Goal: Task Accomplishment & Management: Use online tool/utility

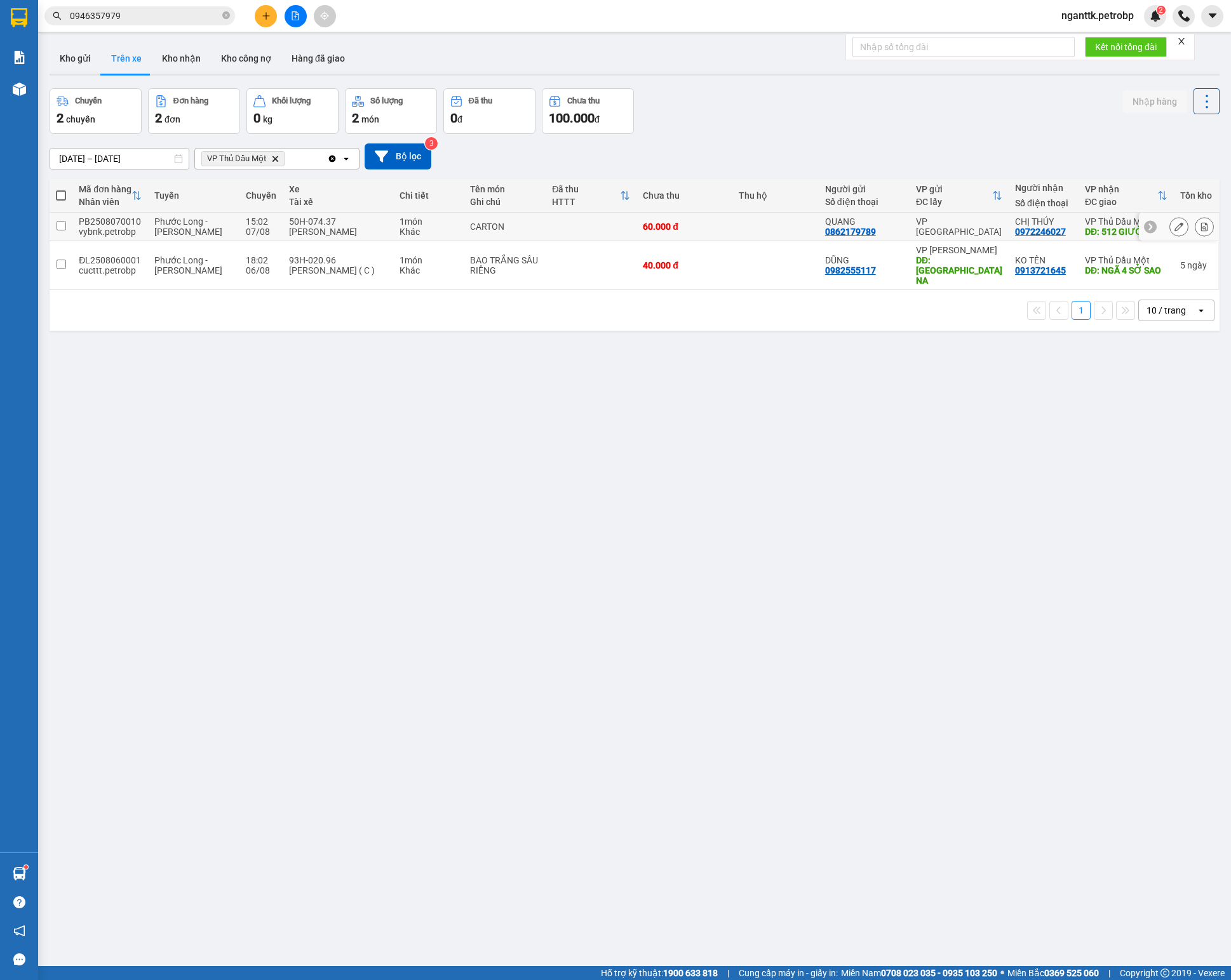
drag, startPoint x: 0, startPoint y: 0, endPoint x: 94, endPoint y: 226, distance: 244.8
click at [94, 226] on div "PB2508070010" at bounding box center [110, 221] width 63 height 10
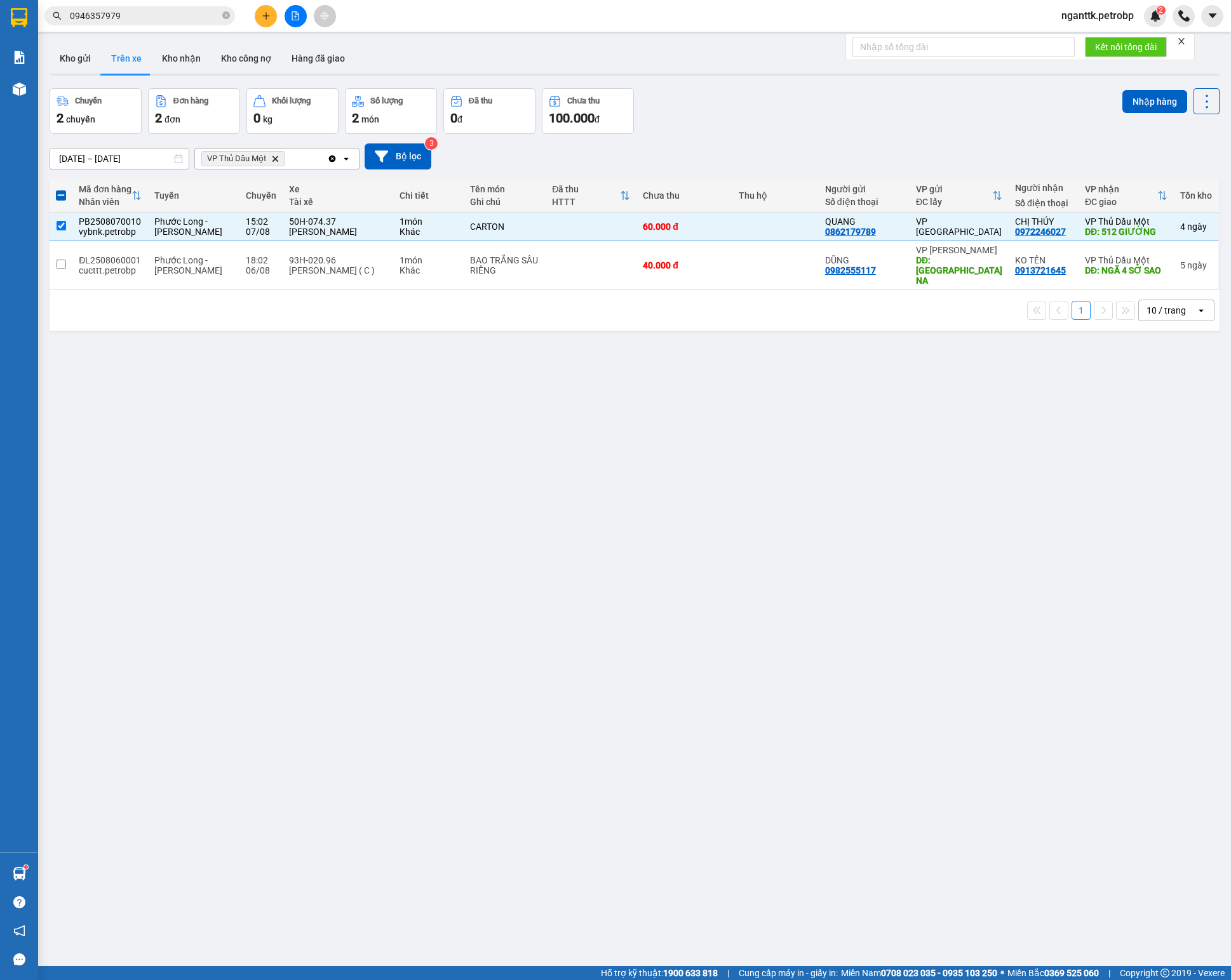
click at [106, 213] on th "Mã đơn hàng Nhân viên" at bounding box center [110, 196] width 76 height 34
checkbox input "false"
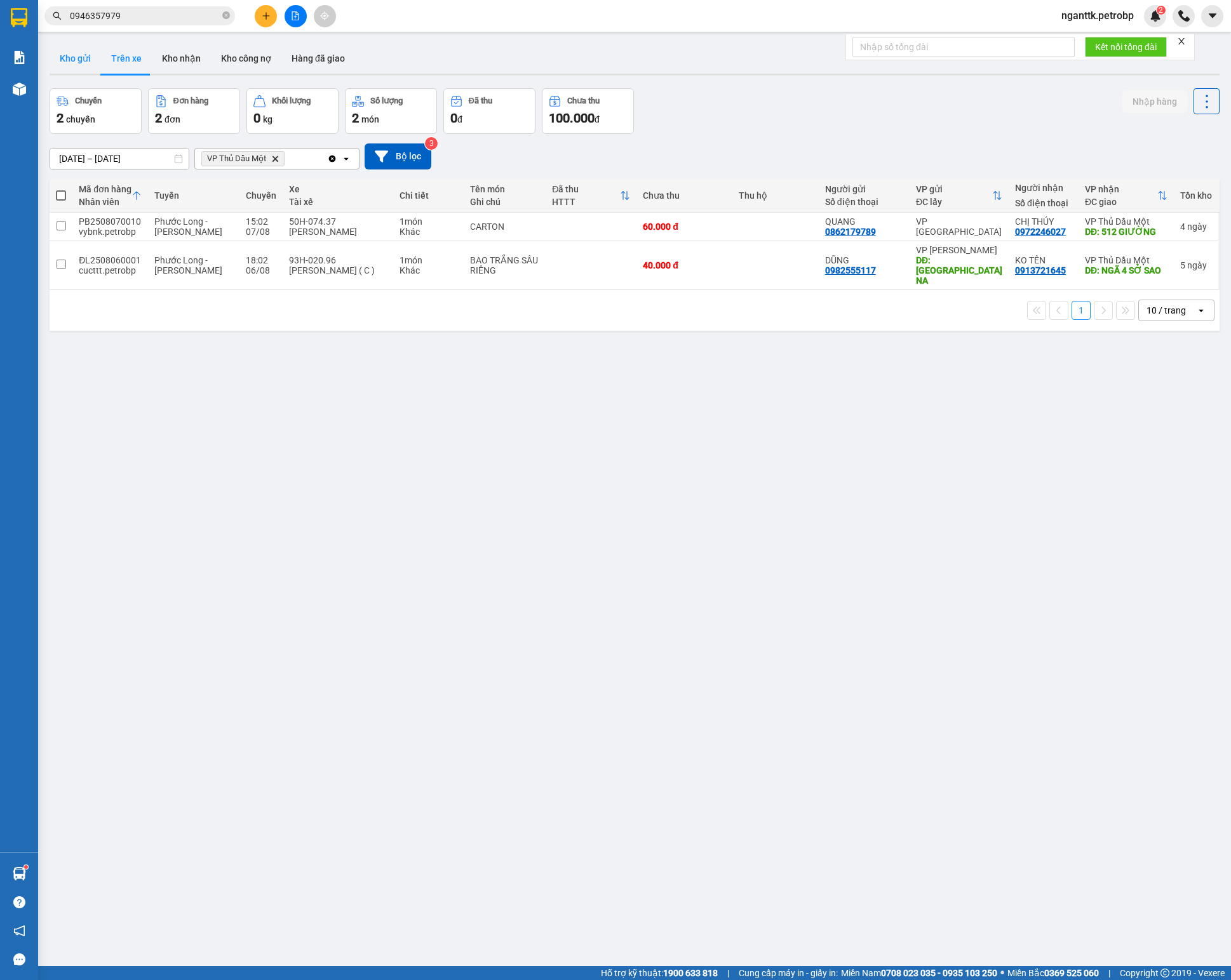
click at [74, 69] on button "Kho gửi" at bounding box center [75, 58] width 51 height 31
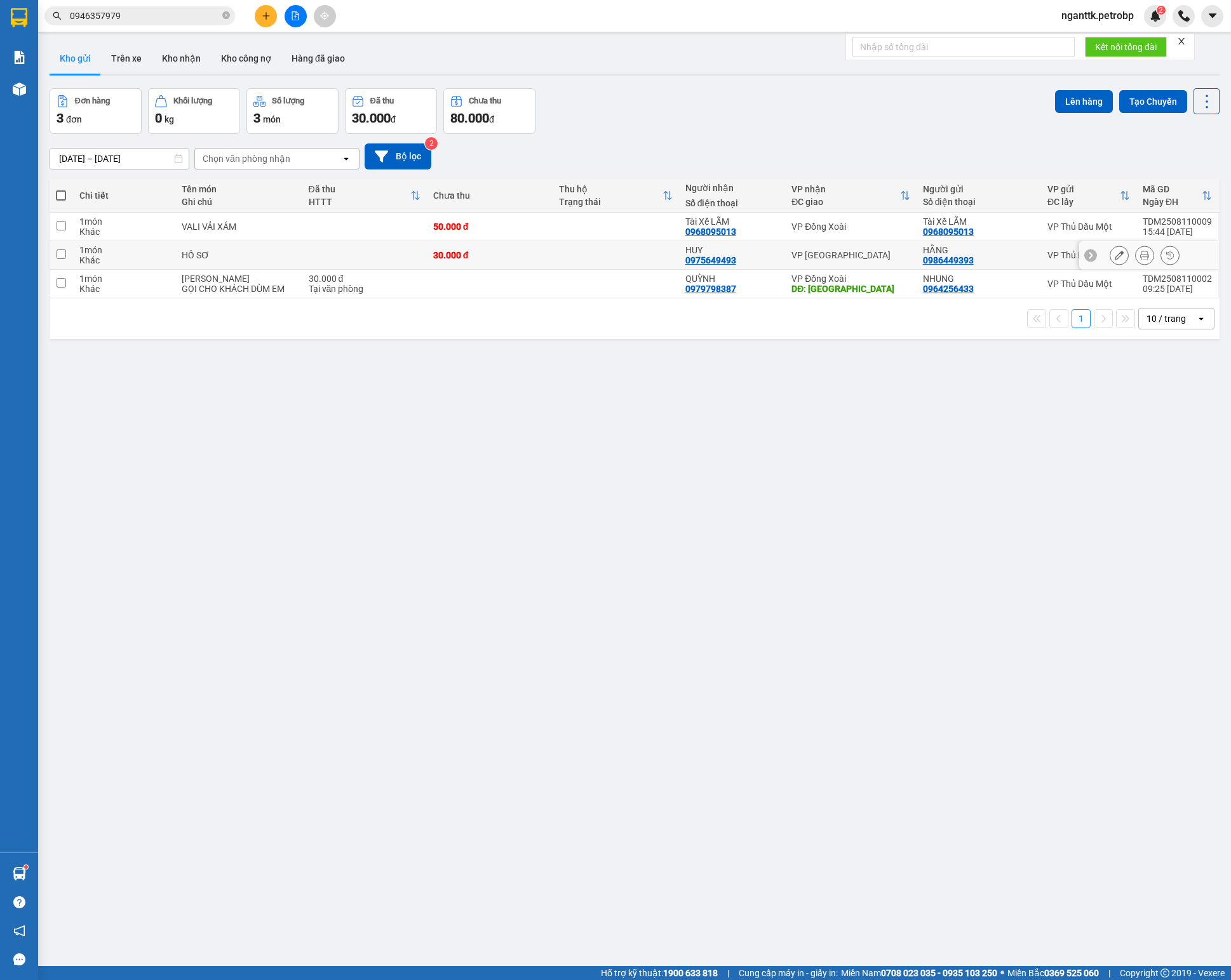
click at [136, 254] on div "1 món" at bounding box center [124, 250] width 89 height 10
checkbox input "true"
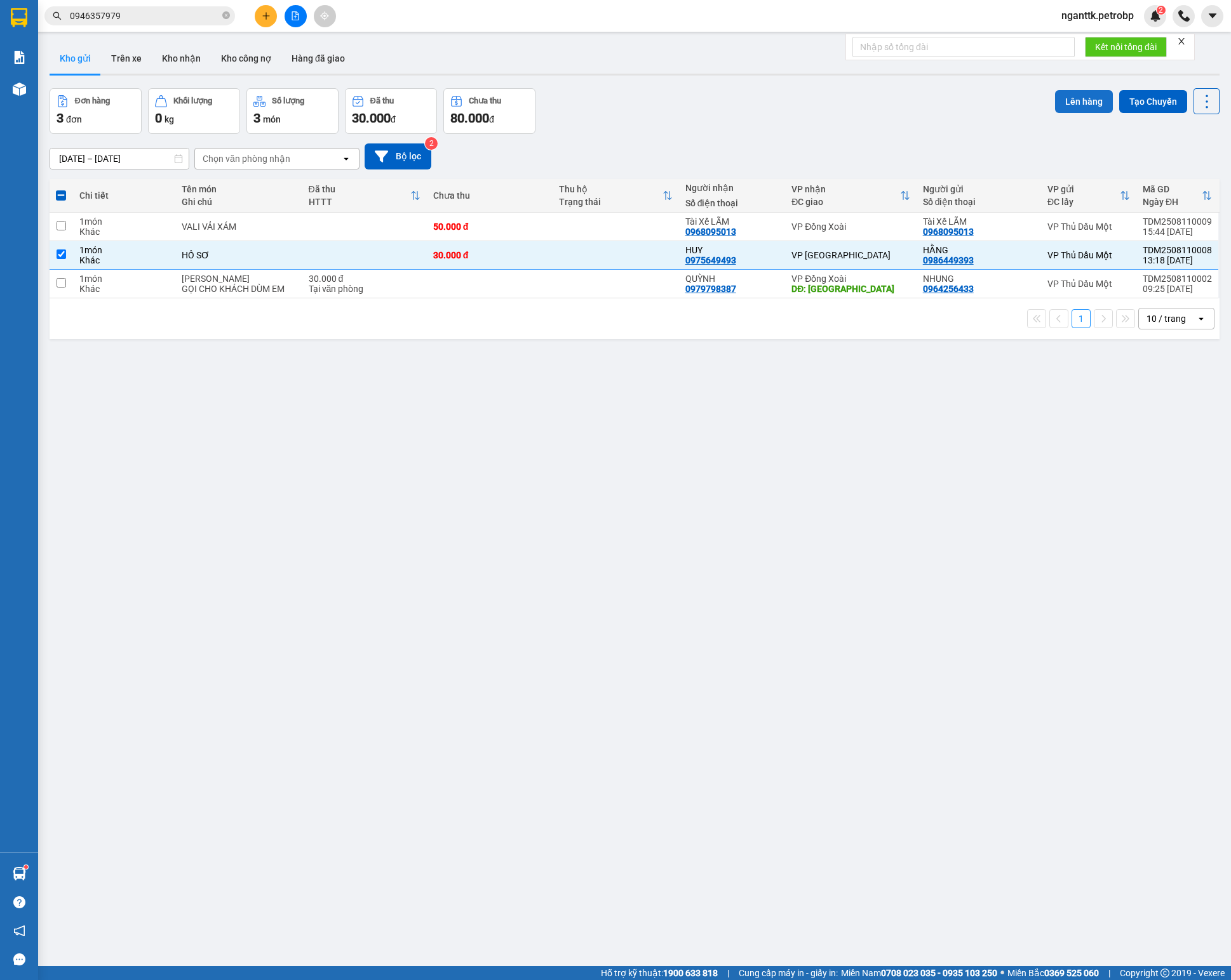
click at [1071, 96] on button "Lên hàng" at bounding box center [1083, 101] width 58 height 23
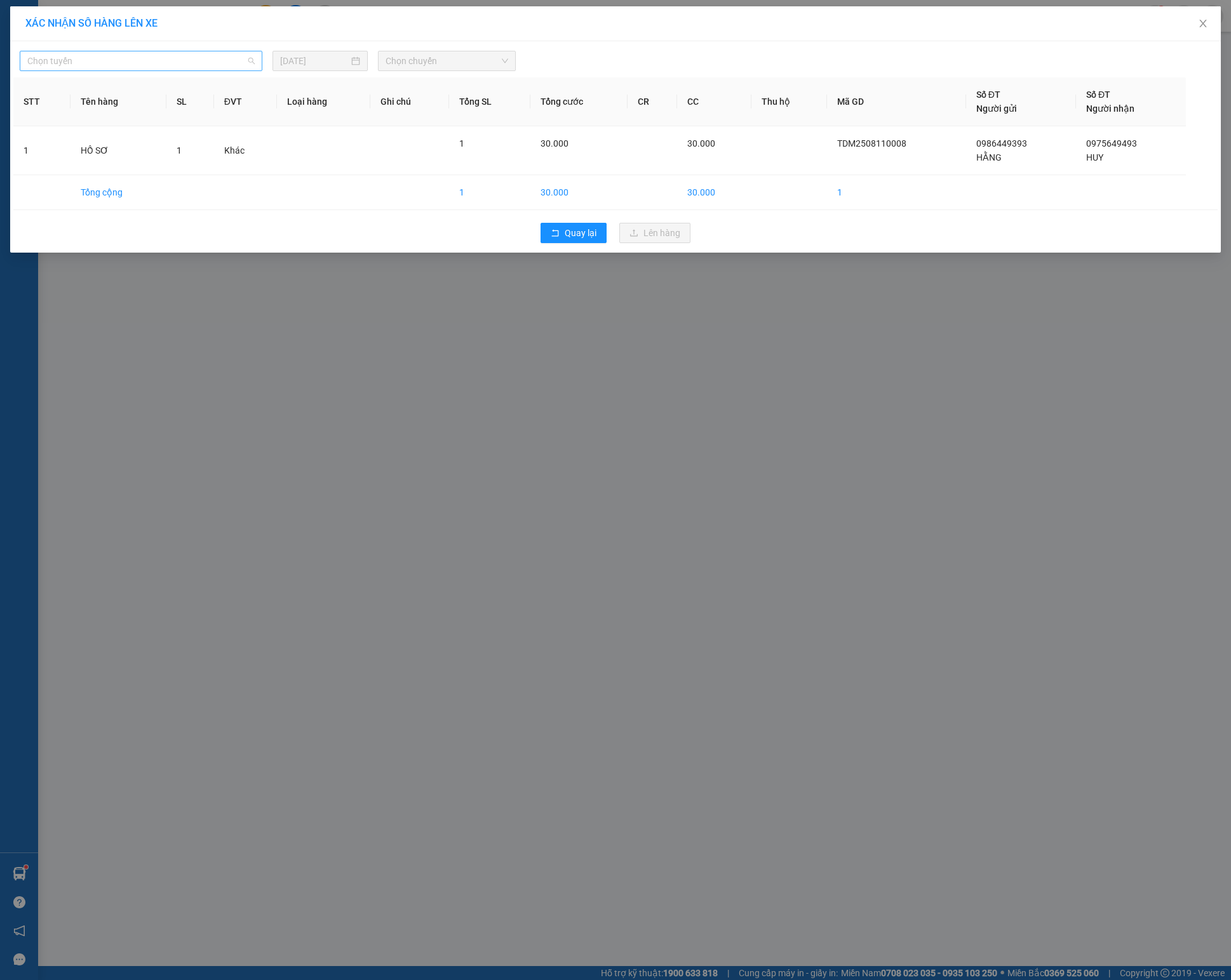
click at [166, 59] on span "Chọn tuyến" at bounding box center [141, 61] width 227 height 19
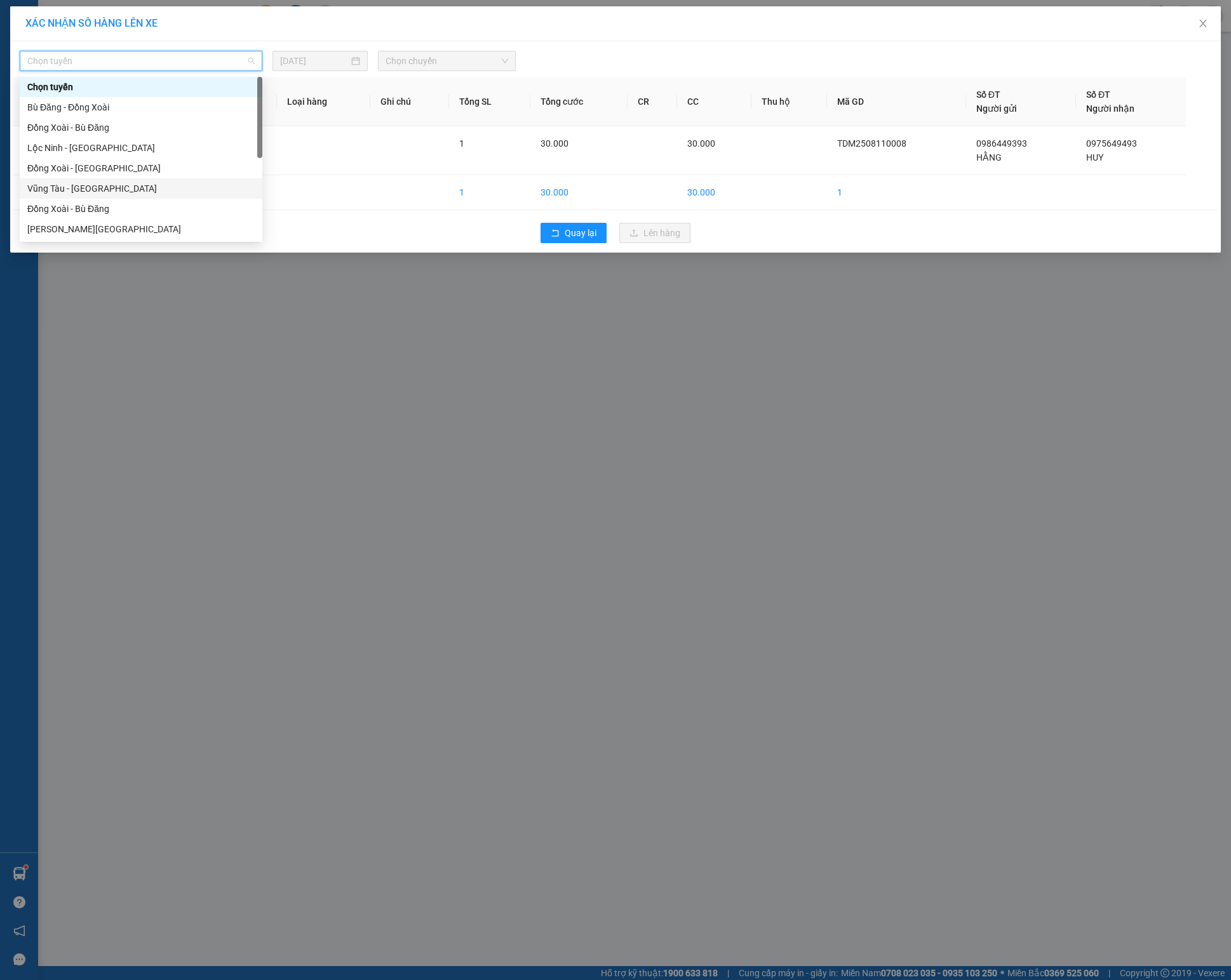
scroll to position [127, 0]
click at [155, 178] on div "[PERSON_NAME] - Phước Long" at bounding box center [141, 183] width 227 height 14
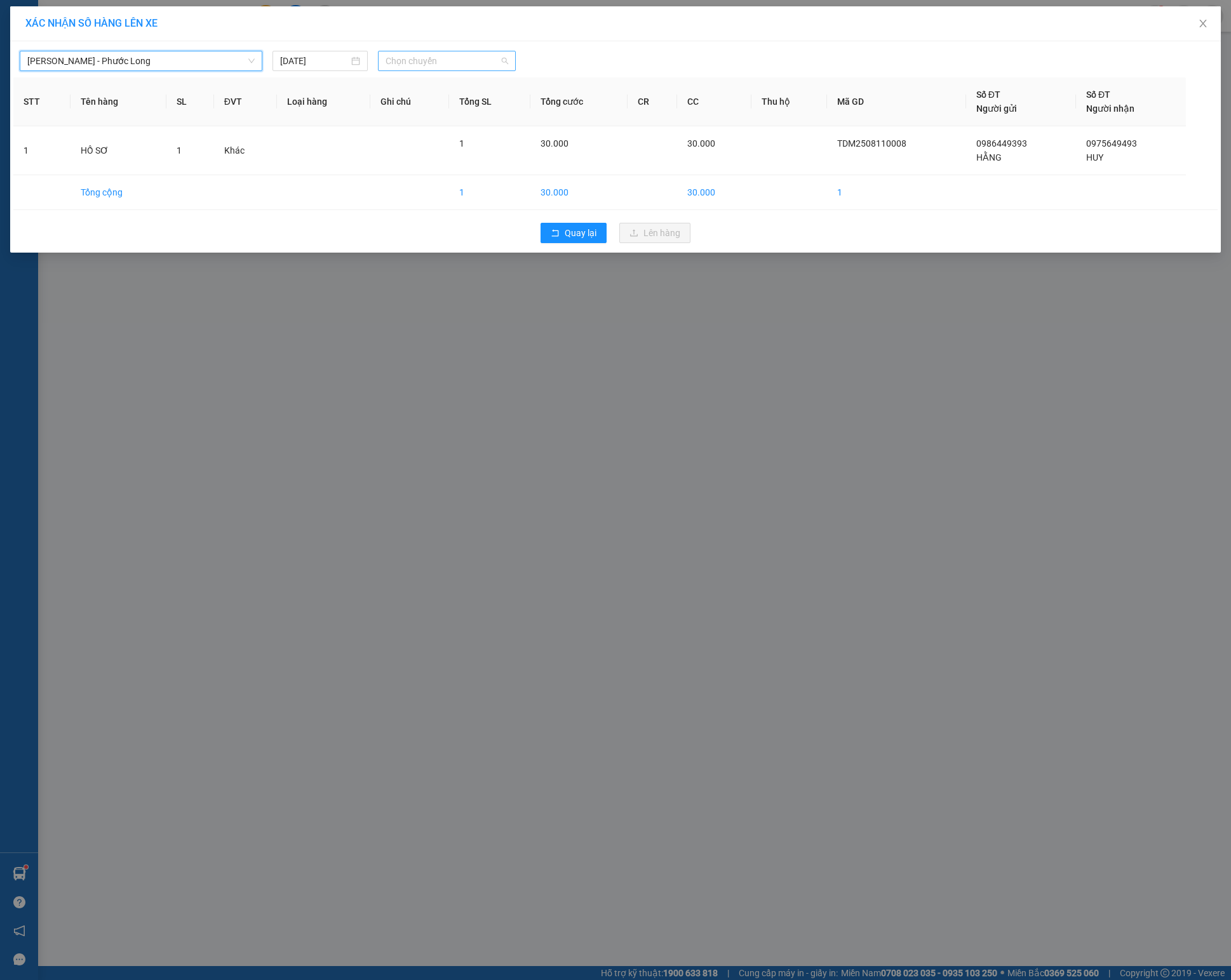
click at [466, 62] on span "Chọn chuyến" at bounding box center [446, 61] width 122 height 19
click at [466, 141] on div "09:02 (TC) - 50H-074.37" at bounding box center [435, 138] width 99 height 14
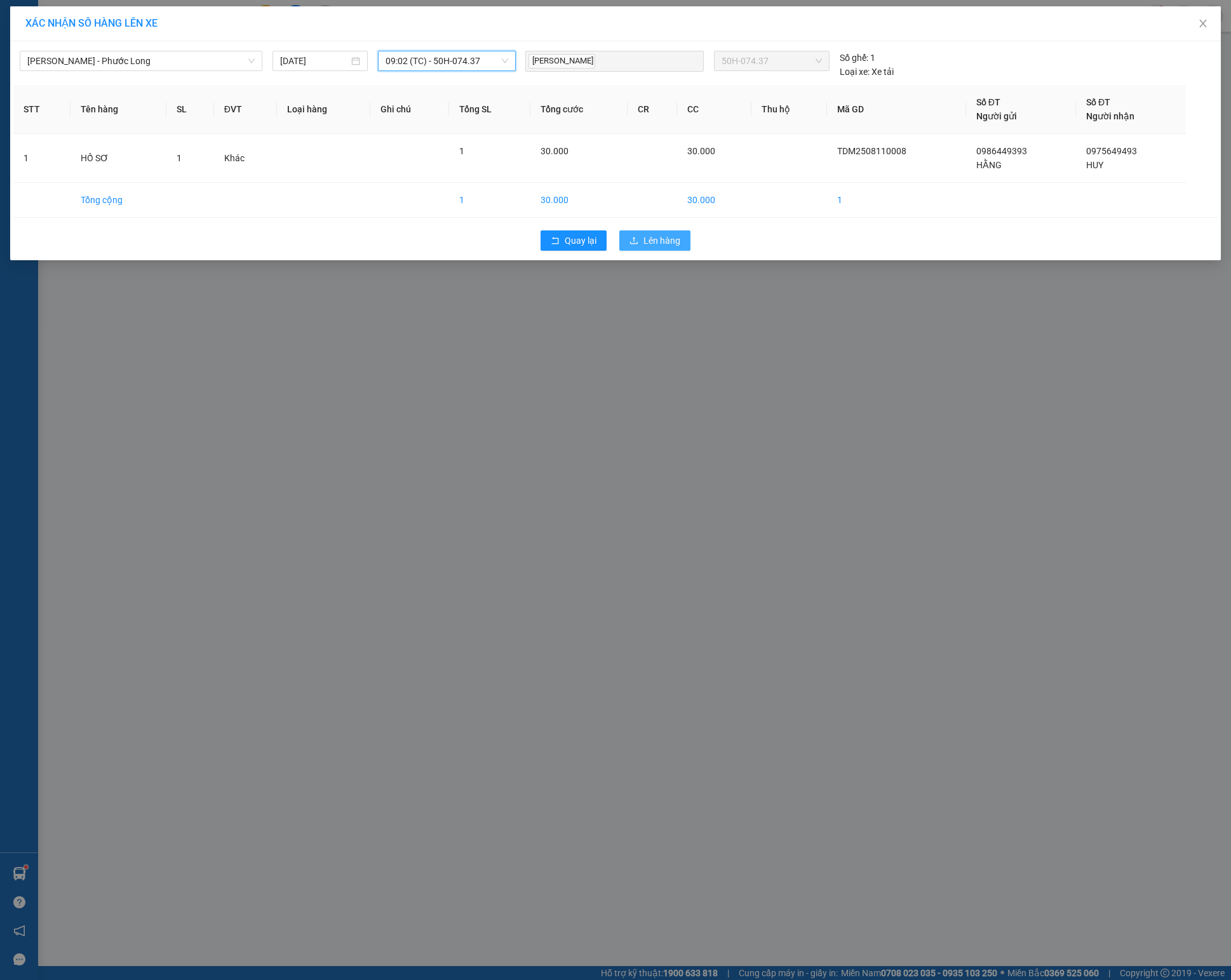
click at [664, 248] on span "Lên hàng" at bounding box center [662, 241] width 37 height 14
